Goal: Register for event/course

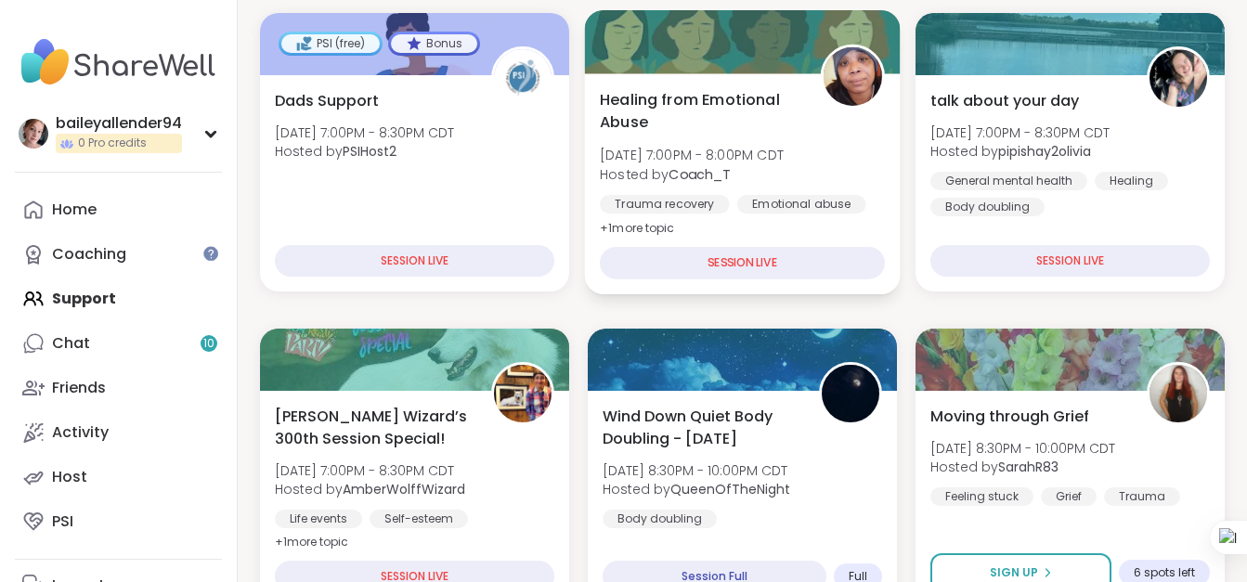
click at [823, 238] on div "Healing from Emotional Abuse Fri, Sep 12 | 7:00PM - 8:00PM CDT Hosted by Coach_…" at bounding box center [743, 183] width 316 height 221
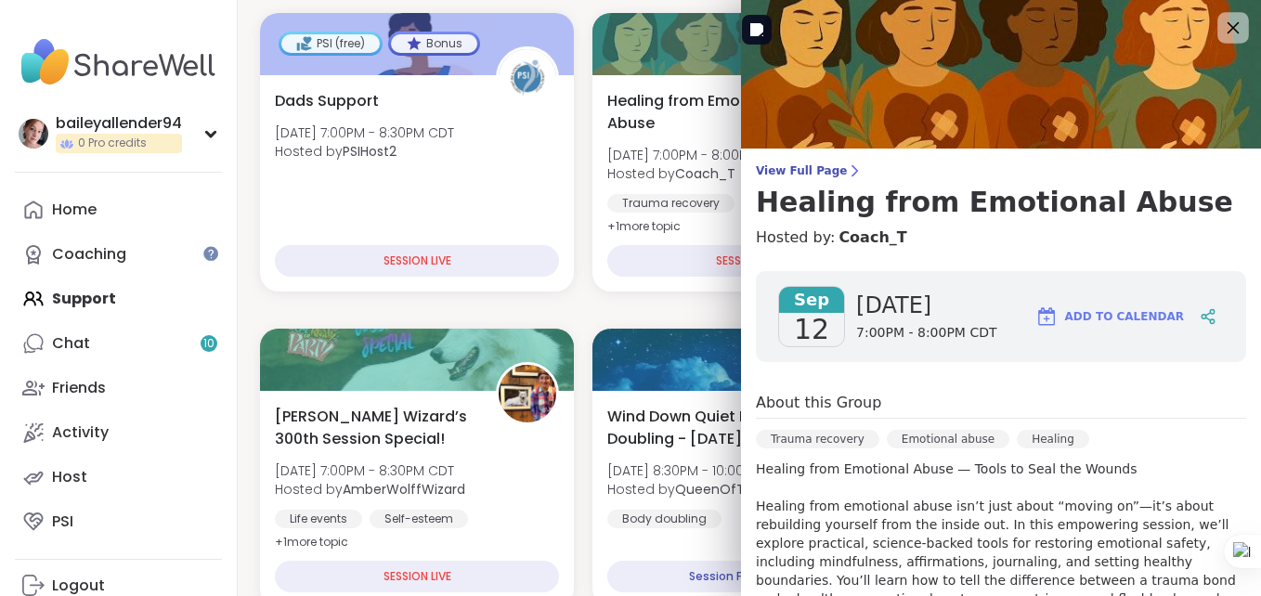
click at [1227, 26] on icon at bounding box center [1233, 28] width 12 height 12
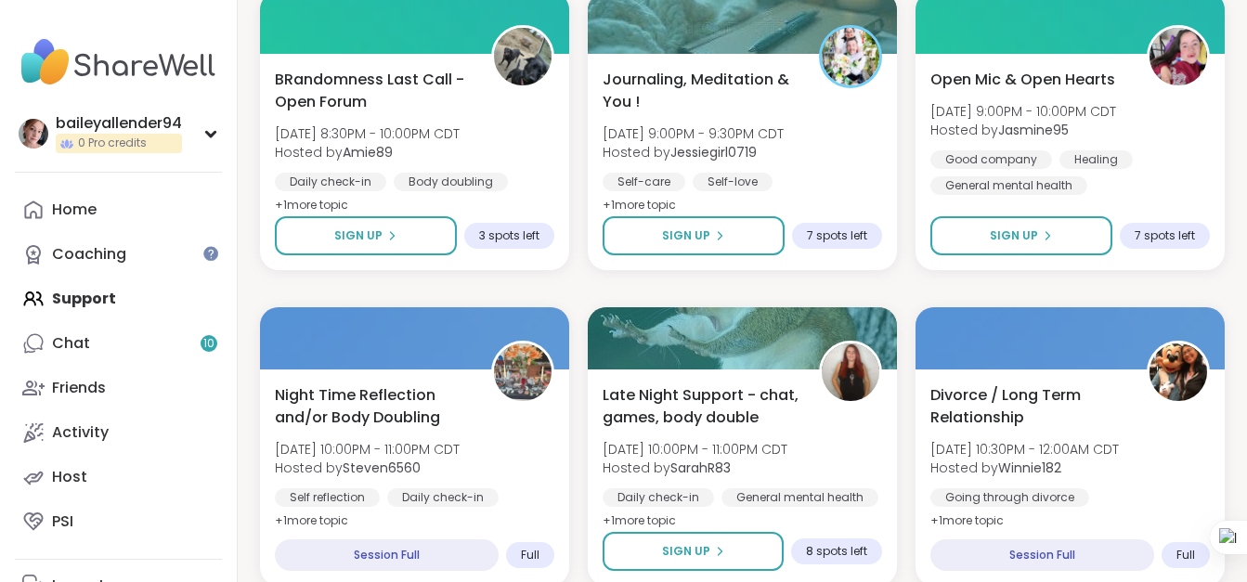
scroll to position [1238, 0]
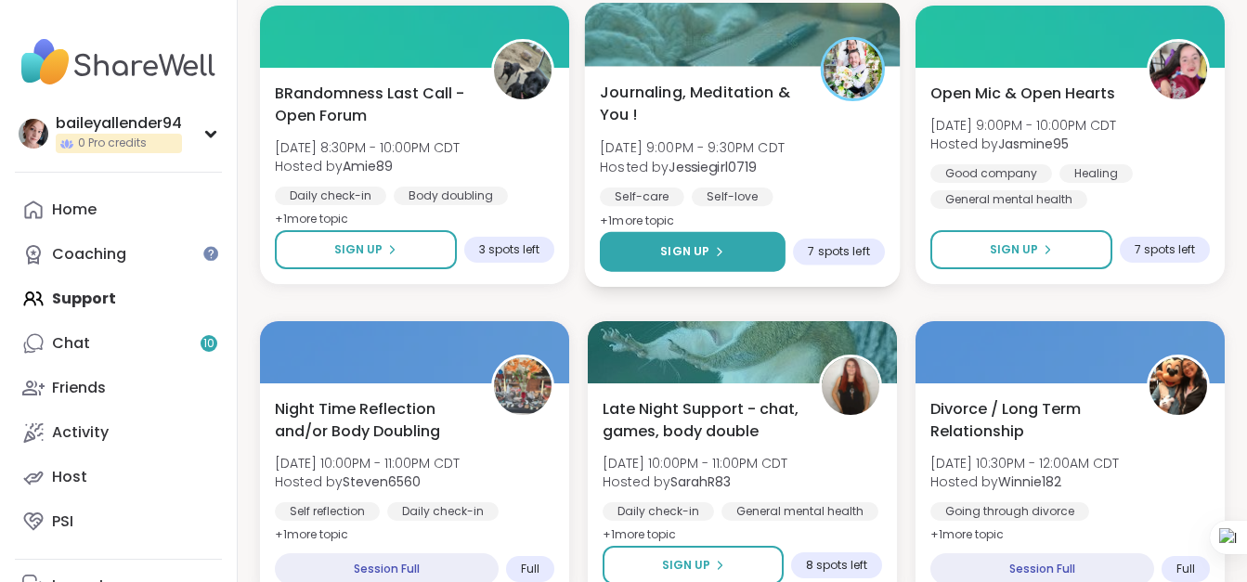
click at [746, 235] on button "Sign Up" at bounding box center [693, 252] width 186 height 40
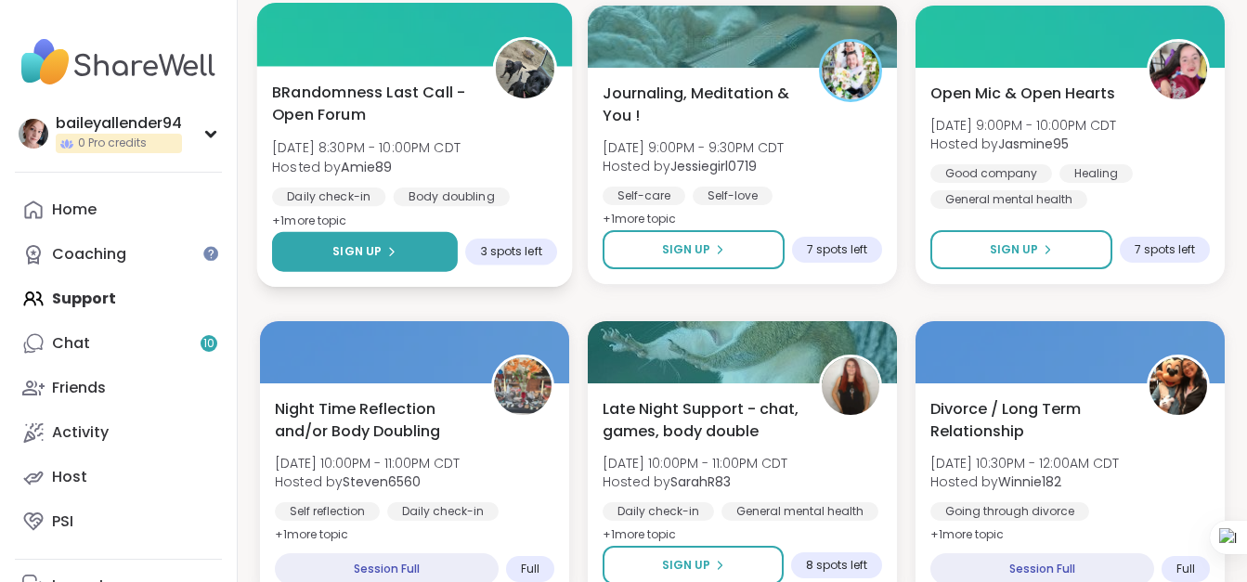
click at [400, 246] on button "Sign Up" at bounding box center [365, 252] width 186 height 40
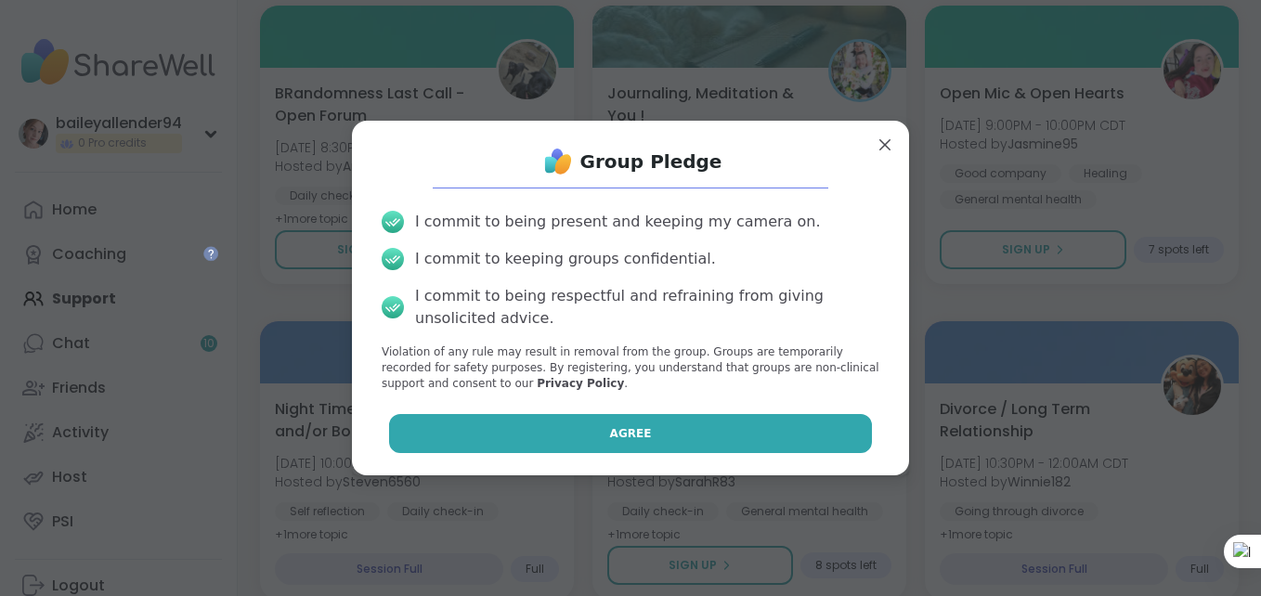
click at [628, 444] on button "Agree" at bounding box center [631, 433] width 484 height 39
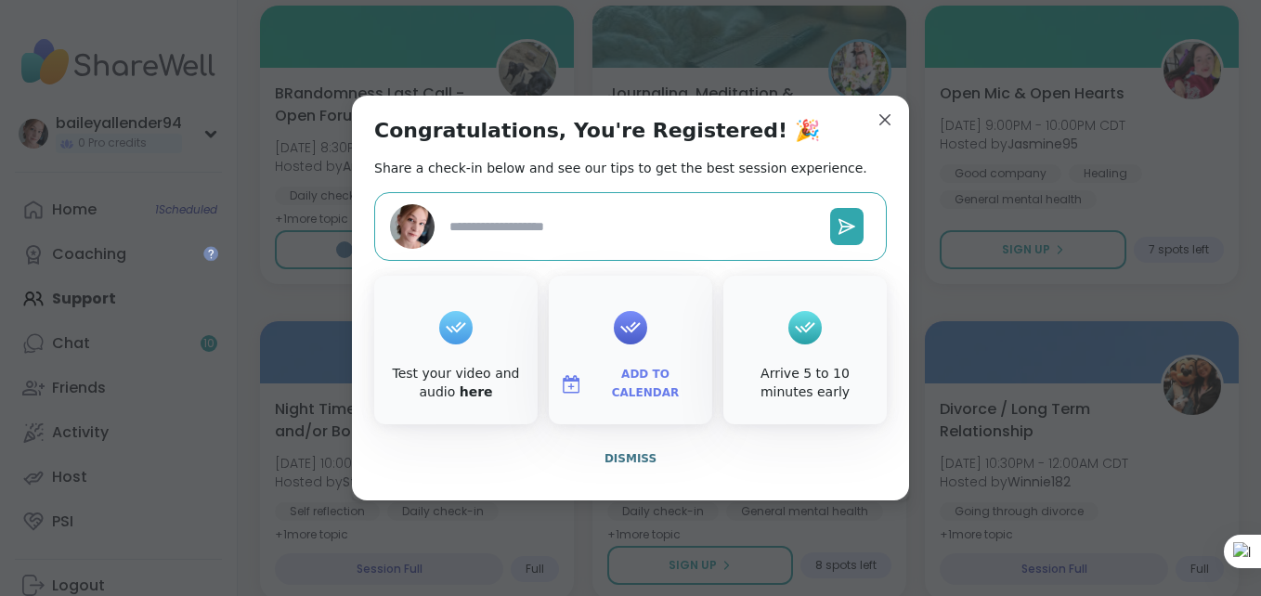
type textarea "*"
click at [630, 455] on span "Dismiss" at bounding box center [630, 458] width 52 height 13
